Goal: Find specific page/section: Find specific page/section

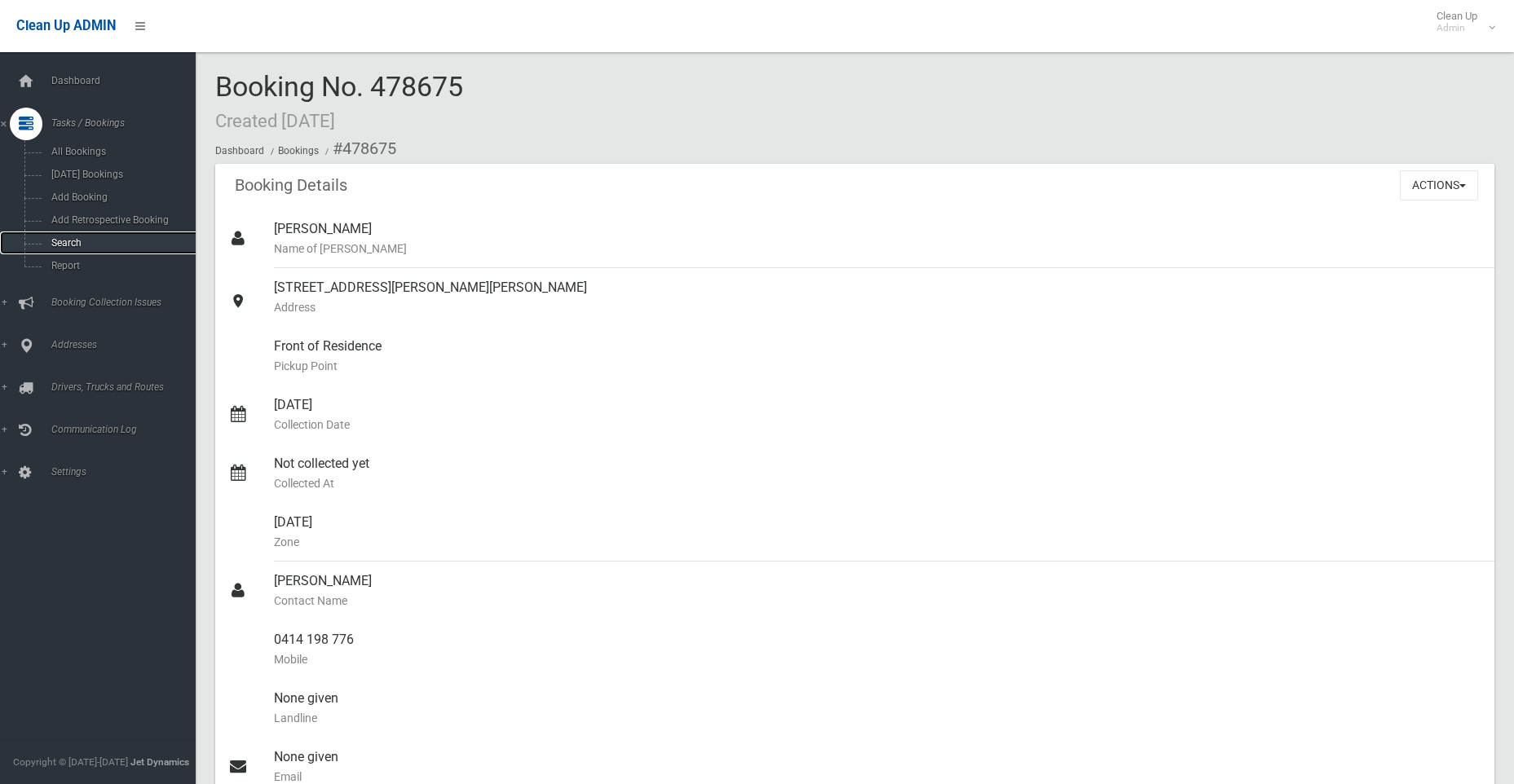
click at [59, 246] on span "Search" at bounding box center [120, 243] width 148 height 12
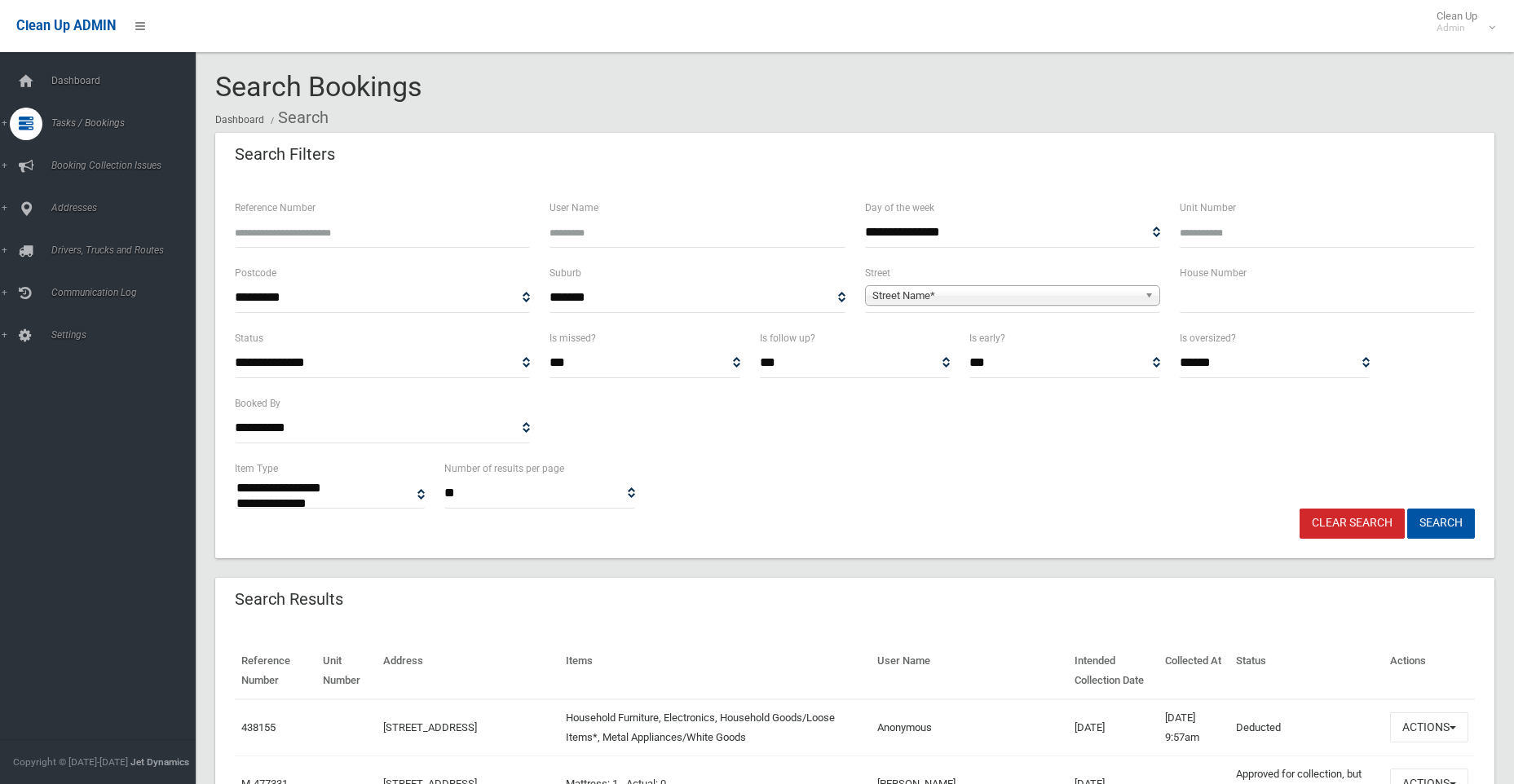
select select
click at [1231, 294] on input "text" at bounding box center [1327, 298] width 296 height 30
type input "*"
click at [900, 296] on span "Street Name*" at bounding box center [1005, 295] width 266 height 19
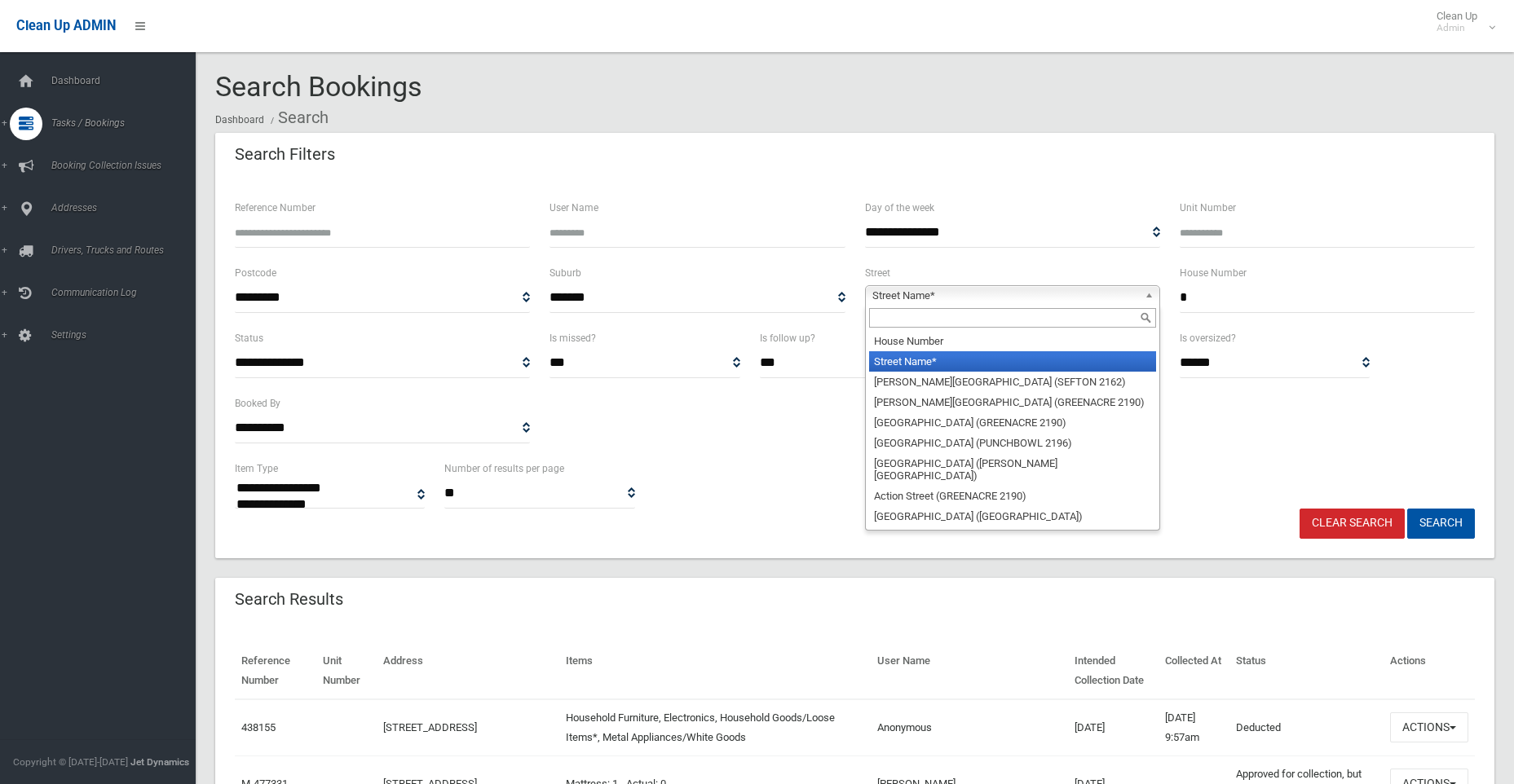
click at [909, 309] on input "text" at bounding box center [1012, 317] width 287 height 19
click at [960, 322] on input "text" at bounding box center [1012, 317] width 287 height 19
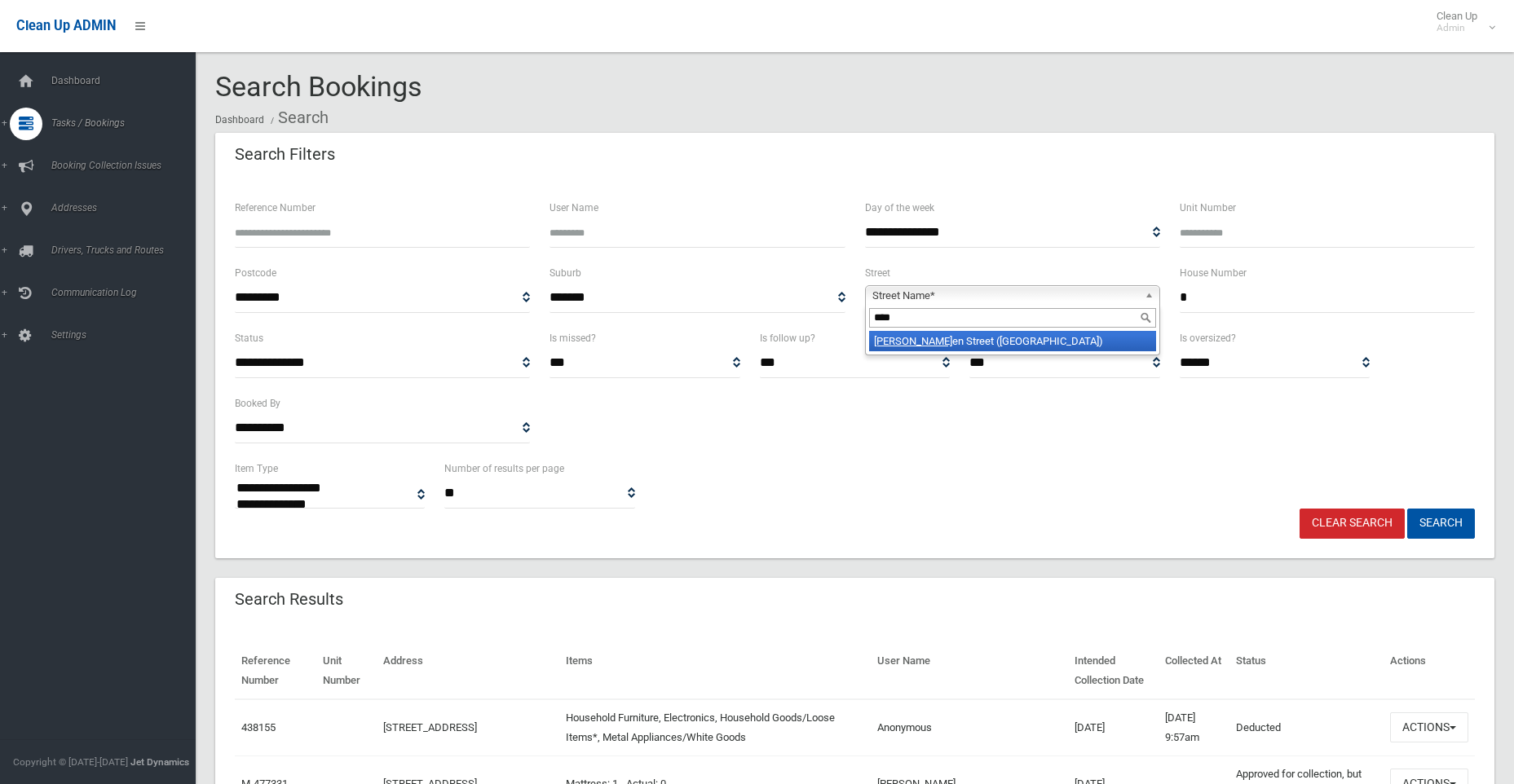
type input "****"
click at [922, 339] on li "Jens en Street (CONDELL PARK 2200)" at bounding box center [1012, 341] width 287 height 20
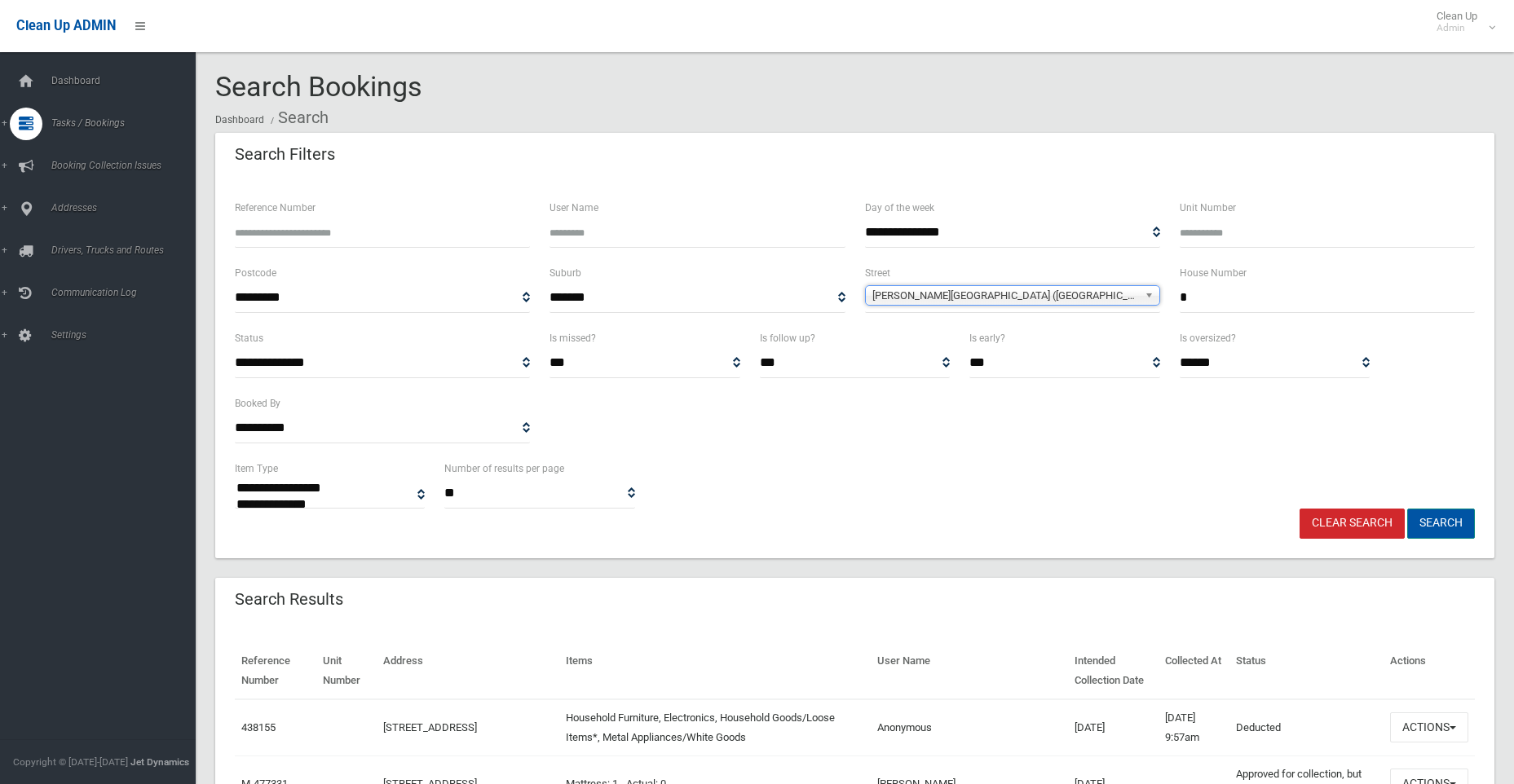
click at [1441, 522] on button "Search" at bounding box center [1441, 524] width 68 height 30
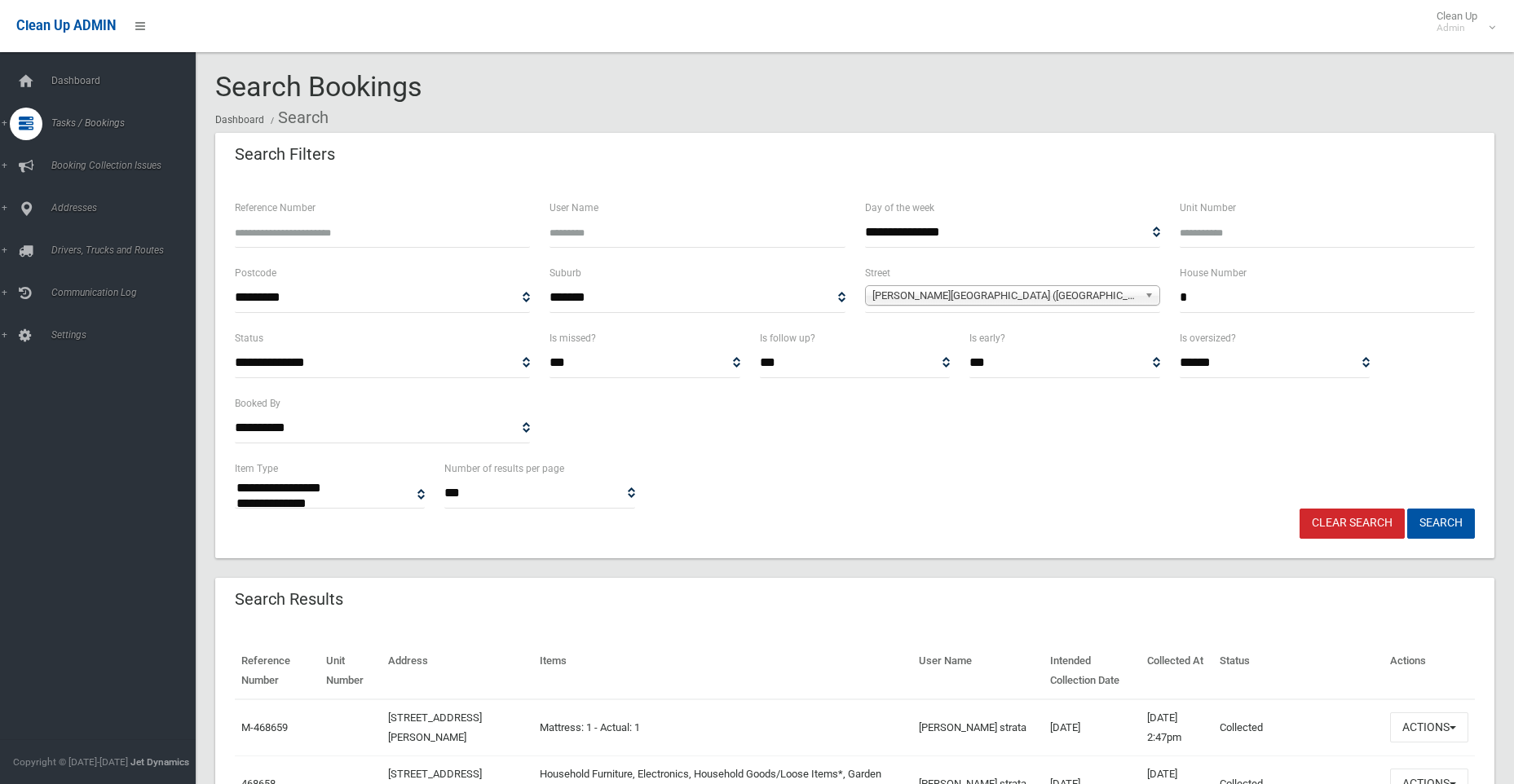
select select
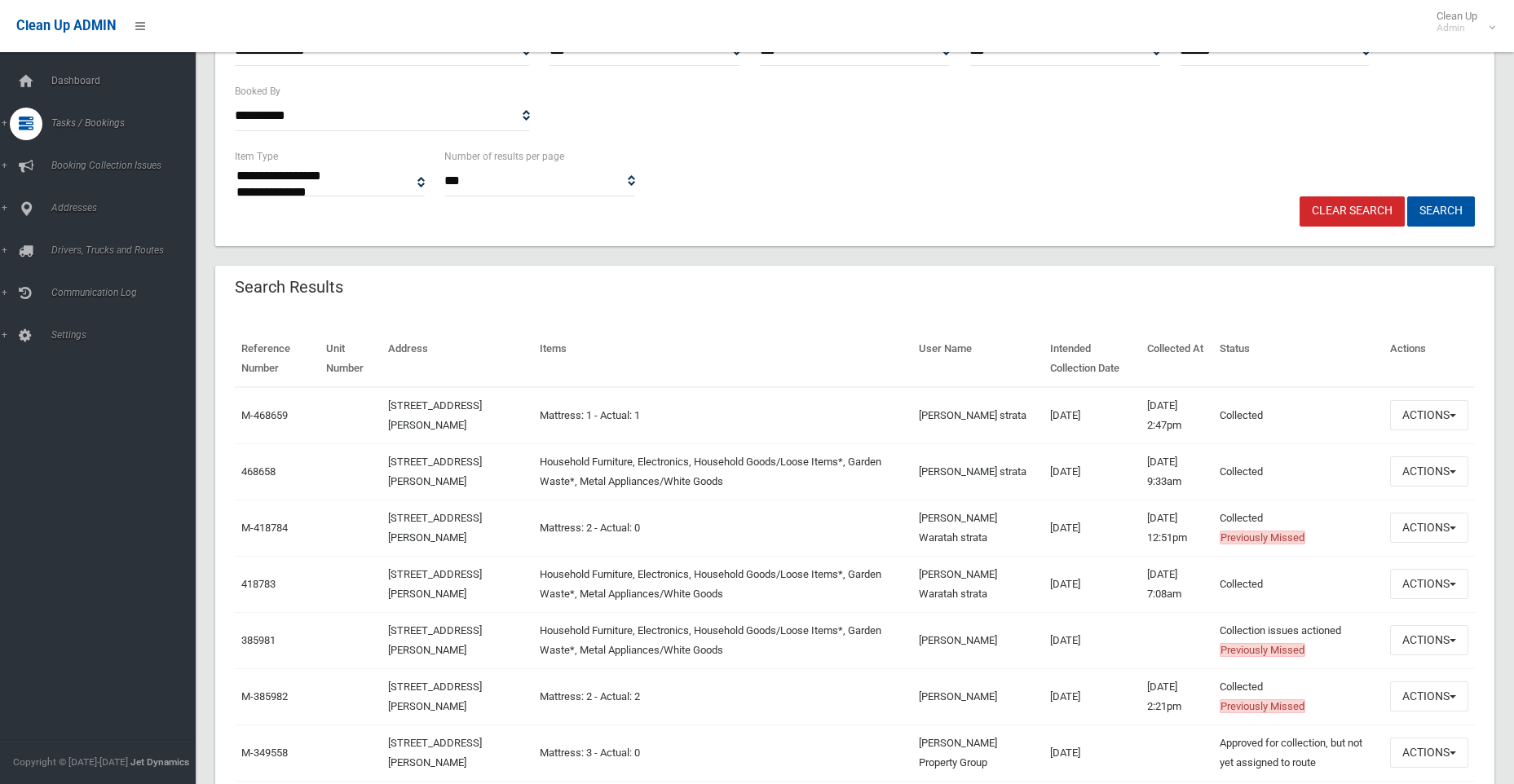
scroll to position [326, 0]
